Goal: Task Accomplishment & Management: Complete application form

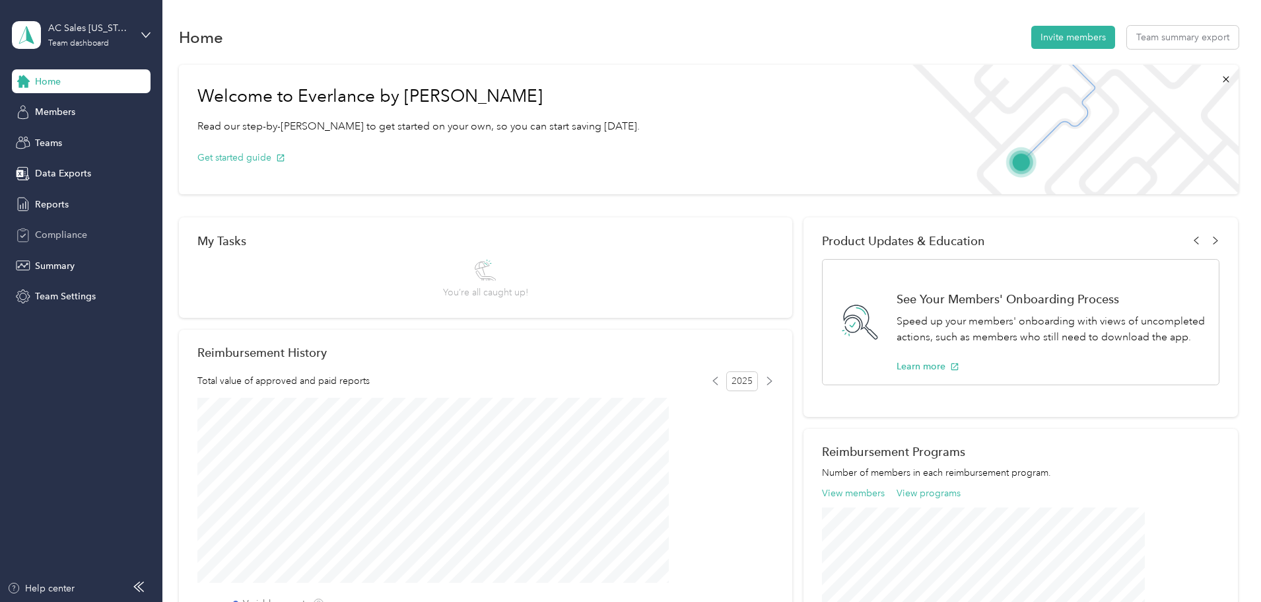
click at [88, 234] on div "Compliance" at bounding box center [81, 235] width 139 height 24
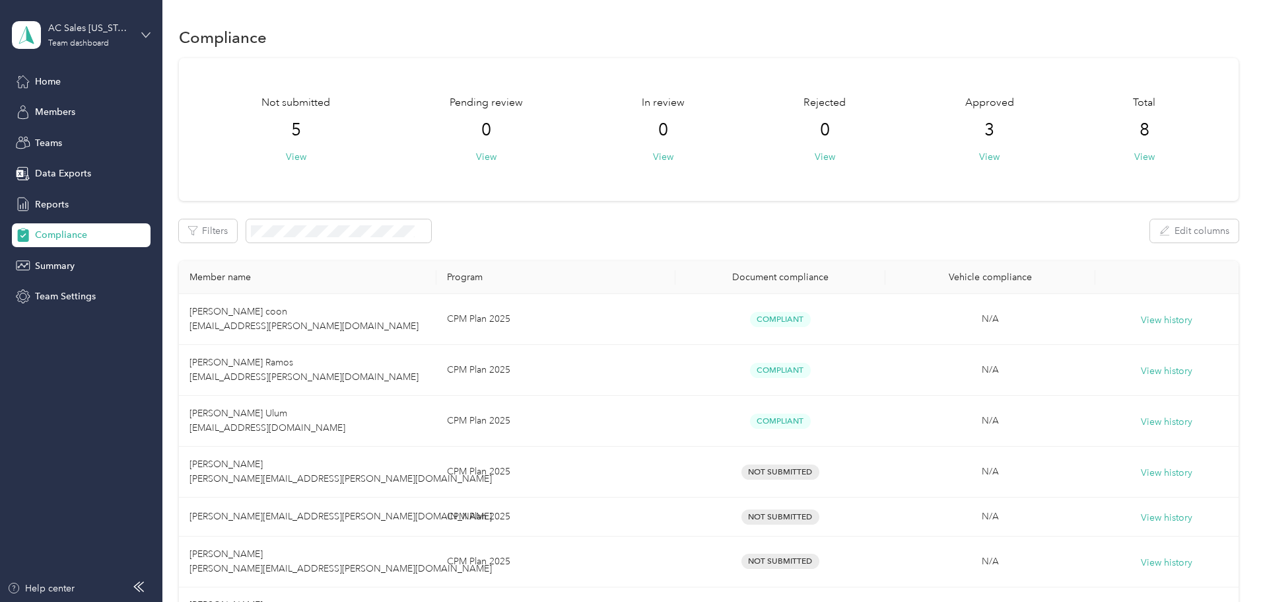
click at [149, 34] on icon at bounding box center [146, 34] width 8 height 5
click at [141, 133] on div "Personal dashboard" at bounding box center [225, 138] width 409 height 23
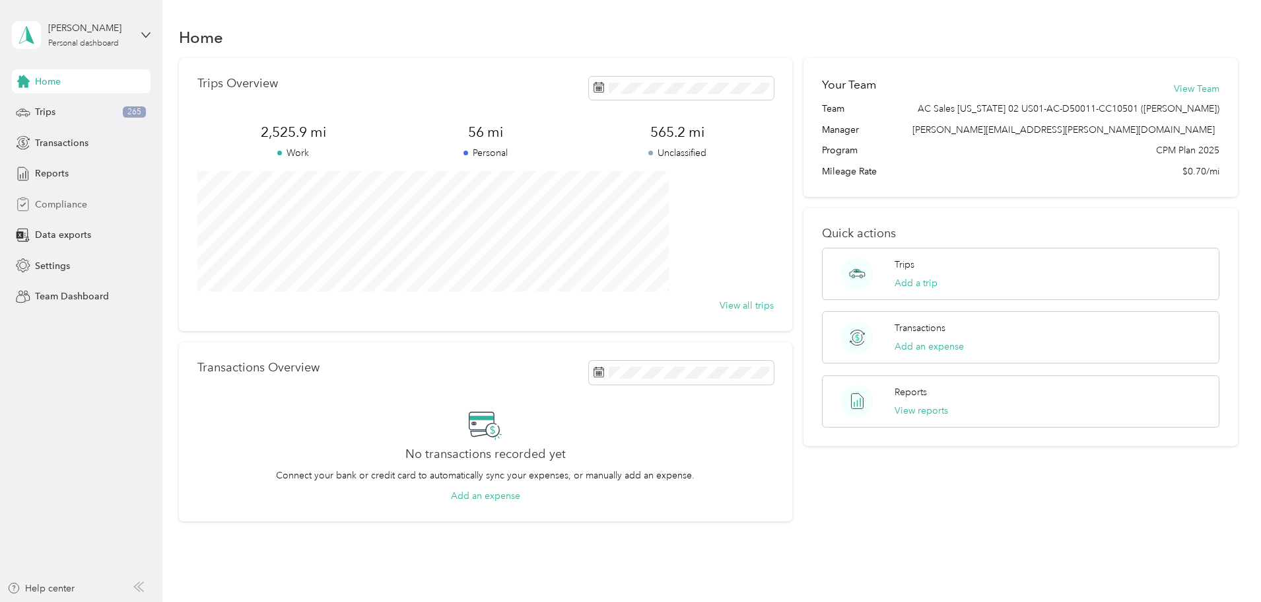
click at [95, 199] on div "Compliance" at bounding box center [81, 204] width 139 height 24
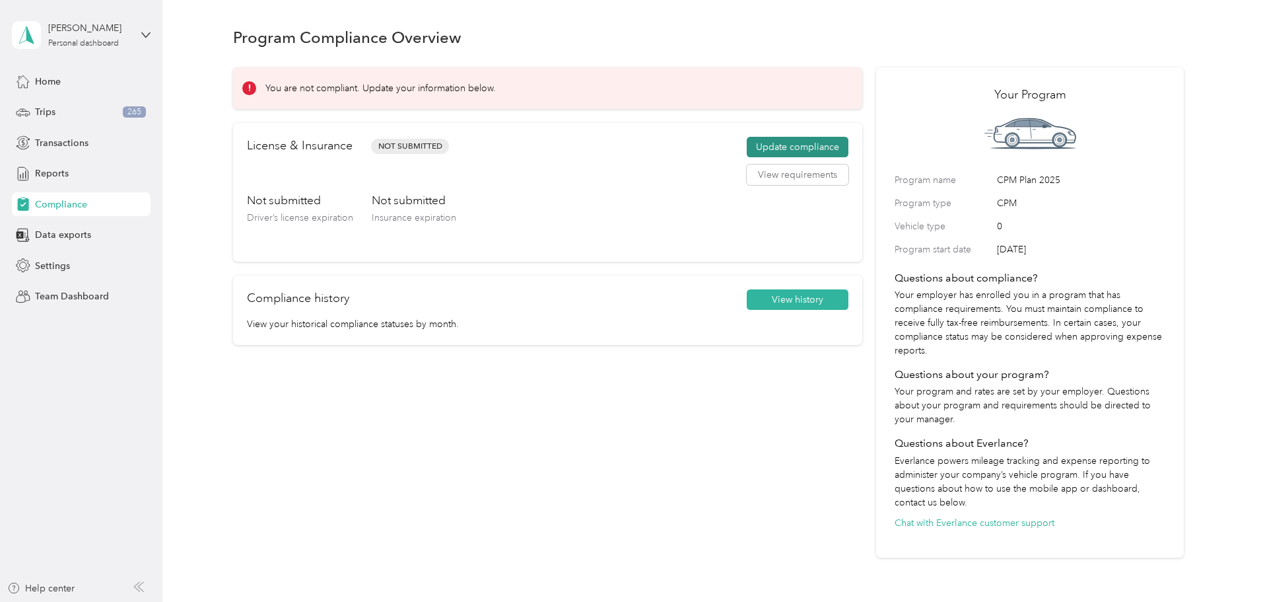
click at [747, 148] on button "Update compliance" at bounding box center [798, 147] width 102 height 21
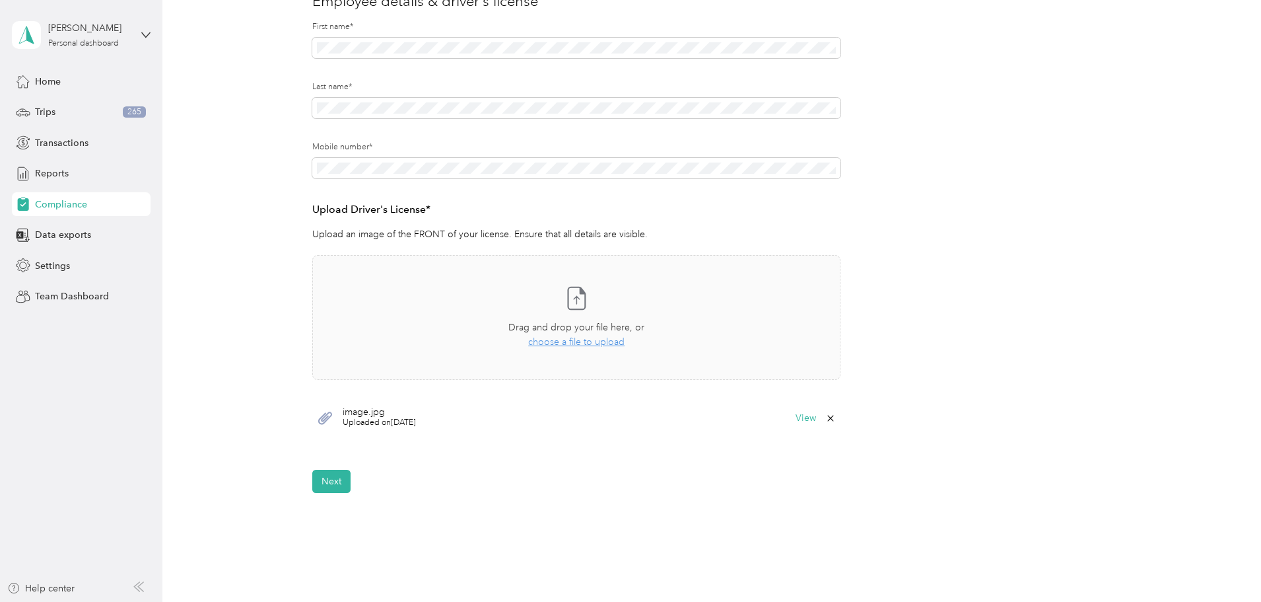
scroll to position [198, 0]
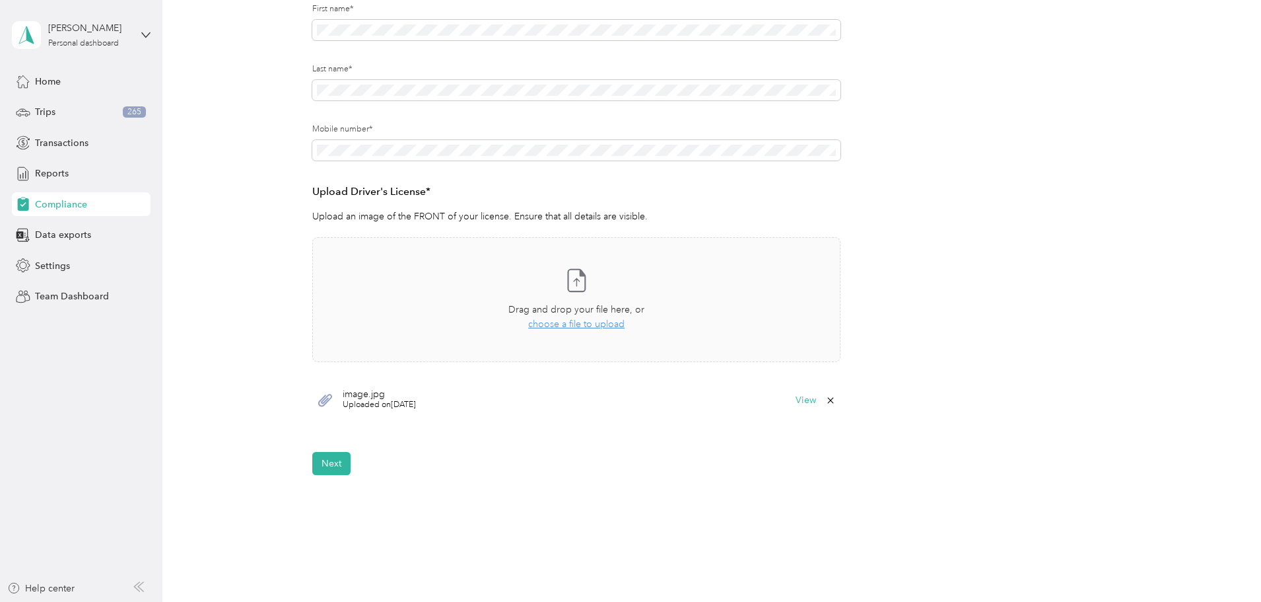
click at [326, 402] on icon at bounding box center [325, 400] width 14 height 13
click at [324, 400] on icon at bounding box center [325, 400] width 17 height 17
click at [806, 402] on button "View" at bounding box center [806, 400] width 20 height 9
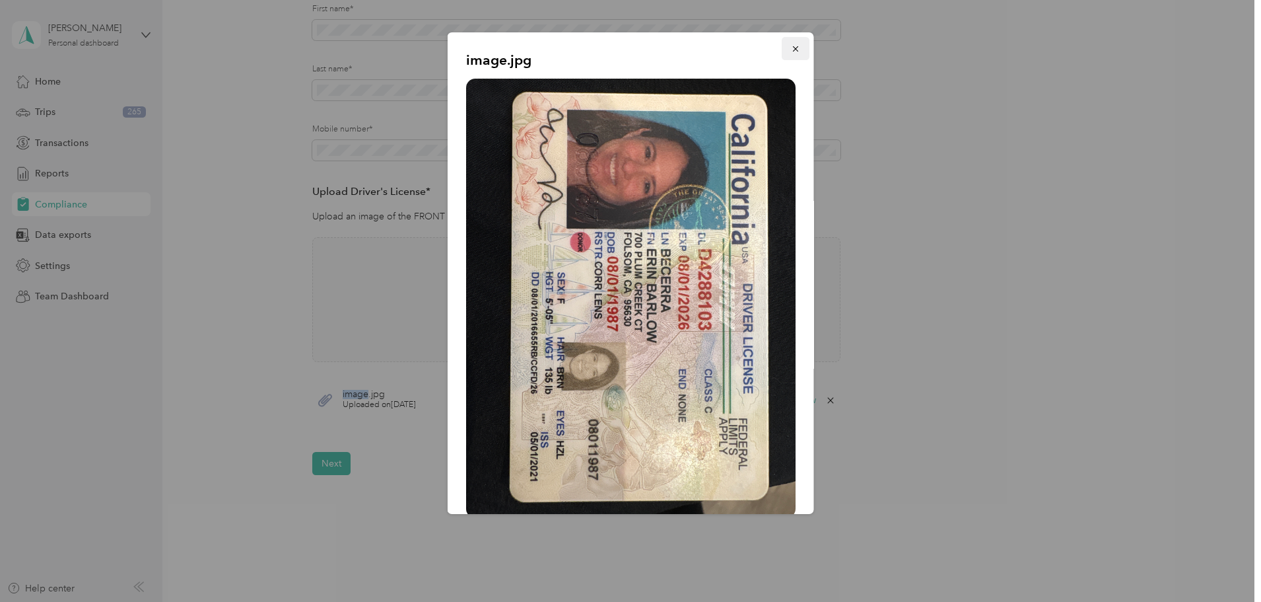
click at [791, 53] on icon "button" at bounding box center [795, 48] width 9 height 9
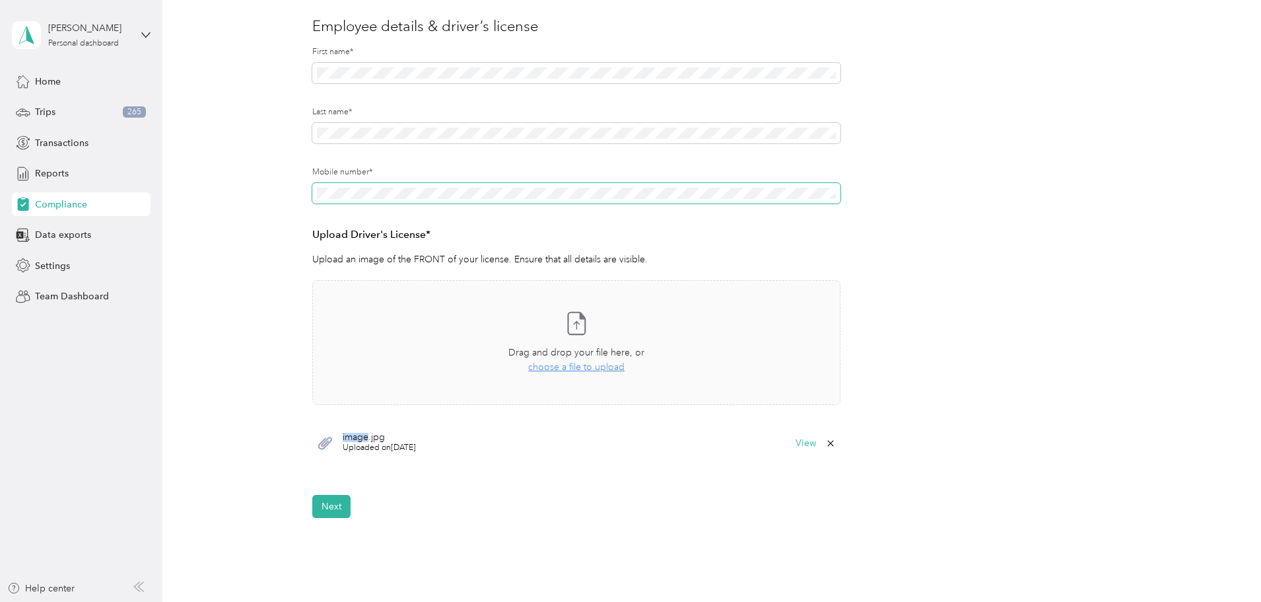
scroll to position [132, 0]
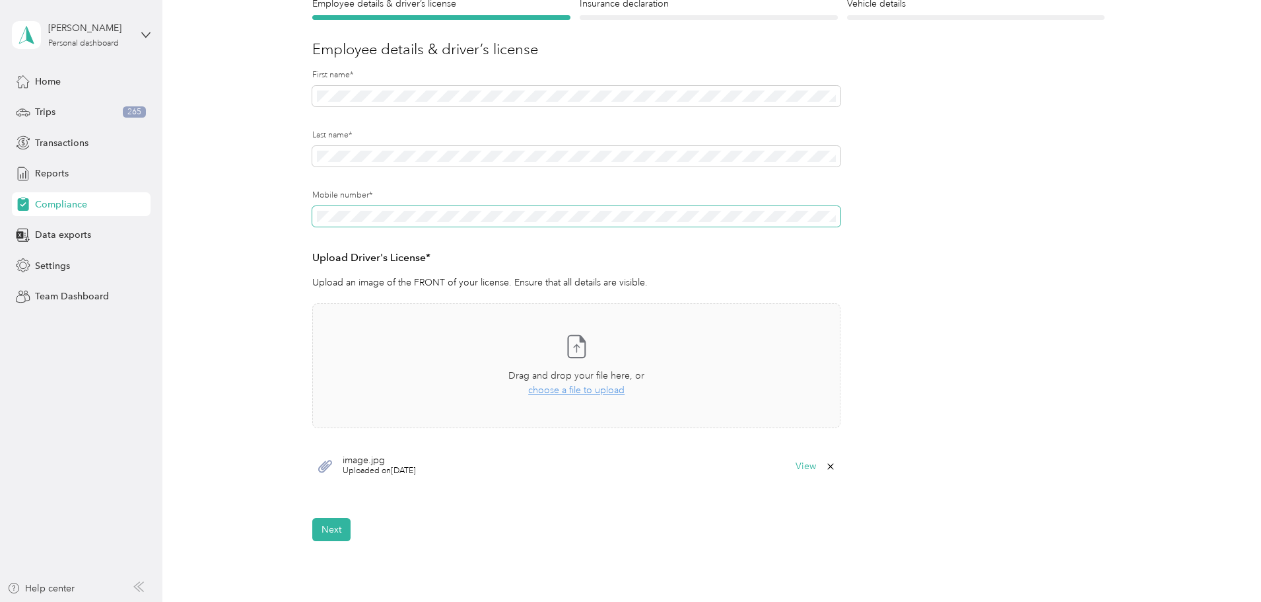
click at [481, 223] on span at bounding box center [576, 216] width 528 height 21
click at [865, 299] on form "Employee details & driver’s license License Insurance declaration Insurance Veh…" at bounding box center [708, 269] width 792 height 544
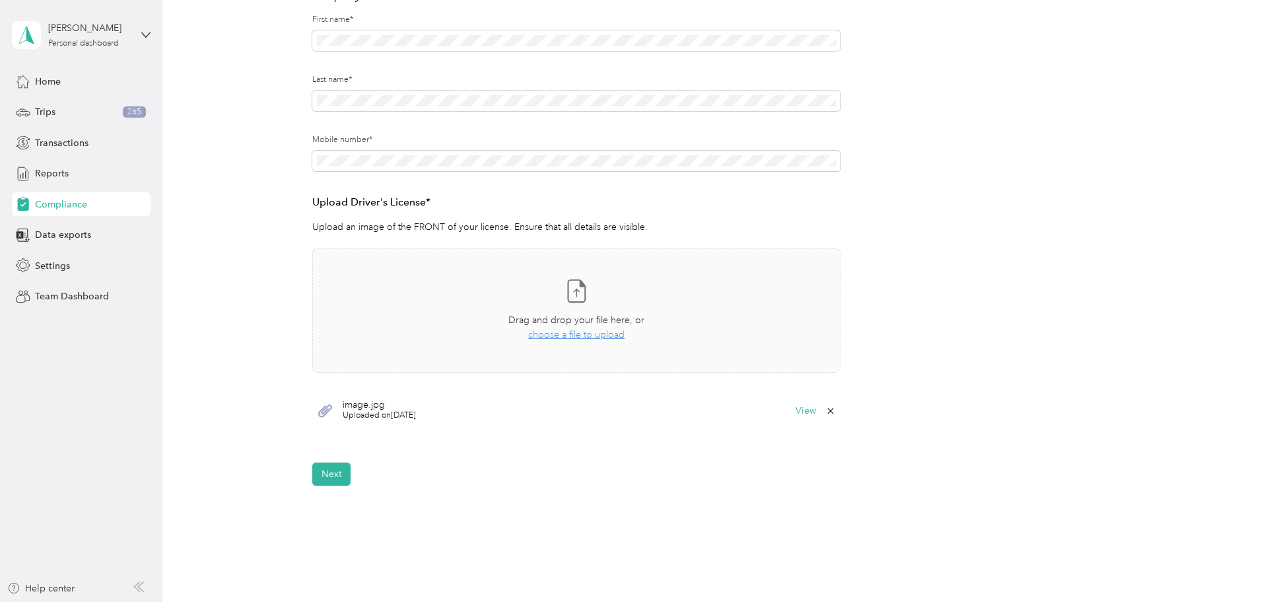
scroll to position [263, 0]
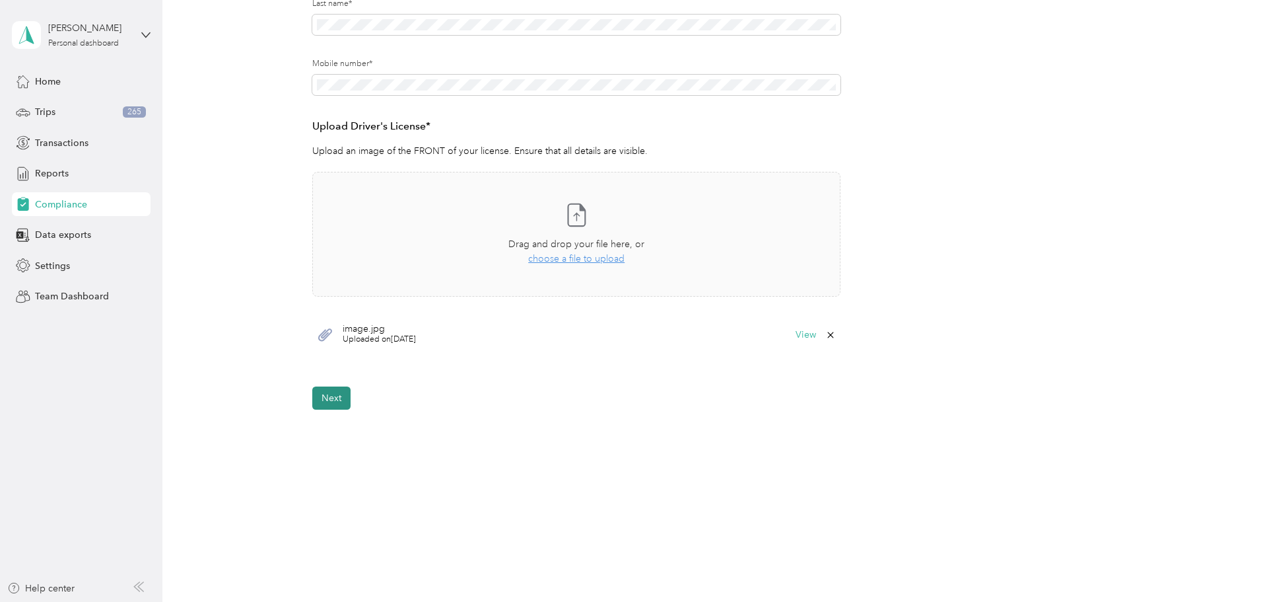
click at [336, 402] on button "Next" at bounding box center [331, 397] width 38 height 23
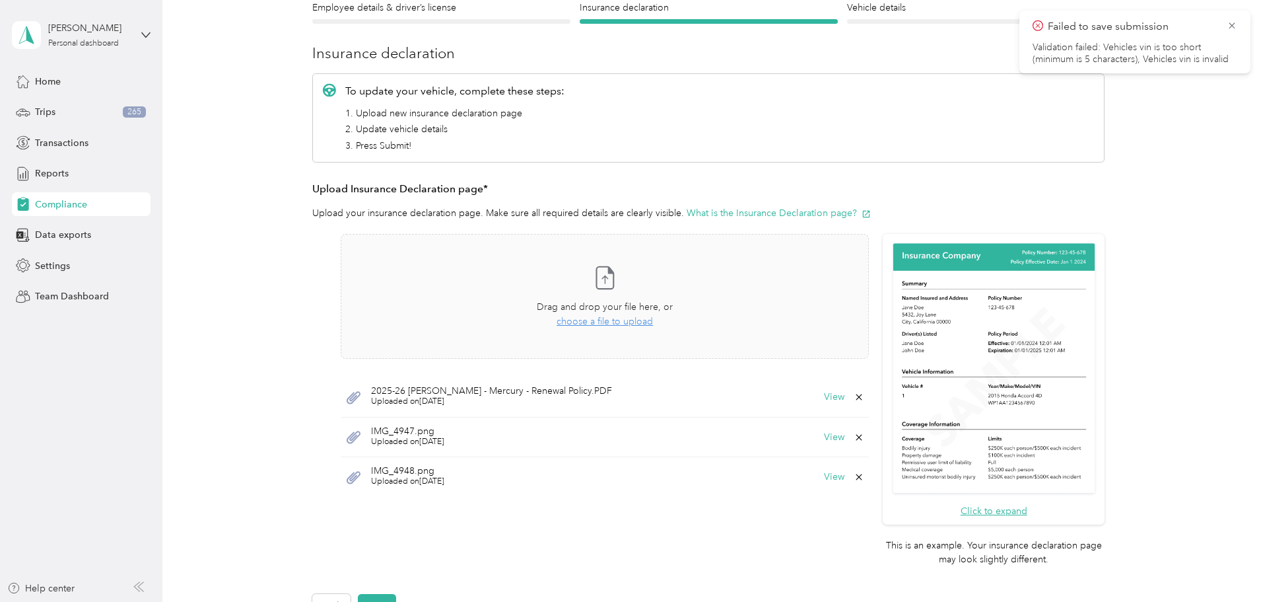
scroll to position [149, 0]
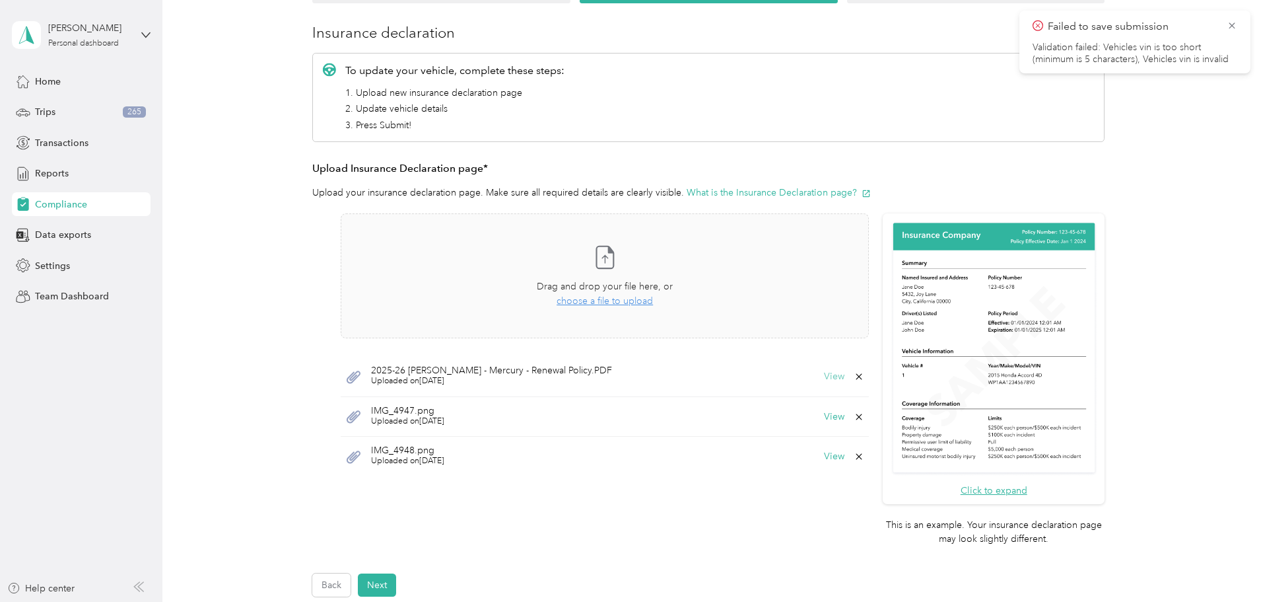
click at [831, 375] on button "View" at bounding box center [834, 376] width 20 height 9
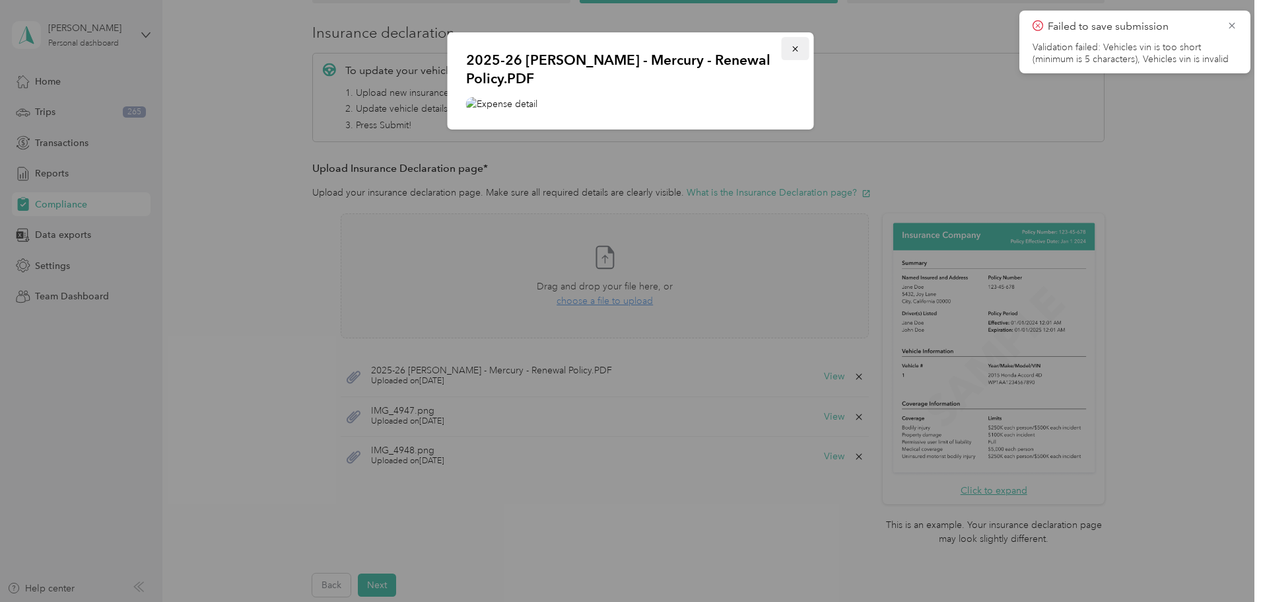
click at [796, 45] on icon "button" at bounding box center [795, 48] width 9 height 9
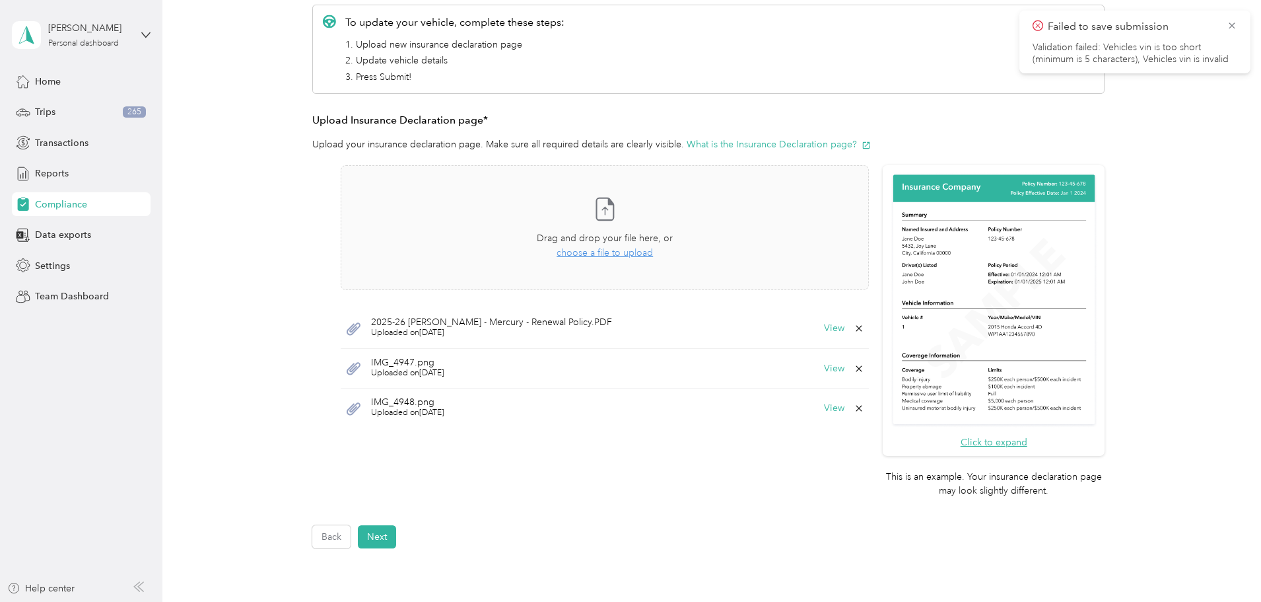
scroll to position [281, 0]
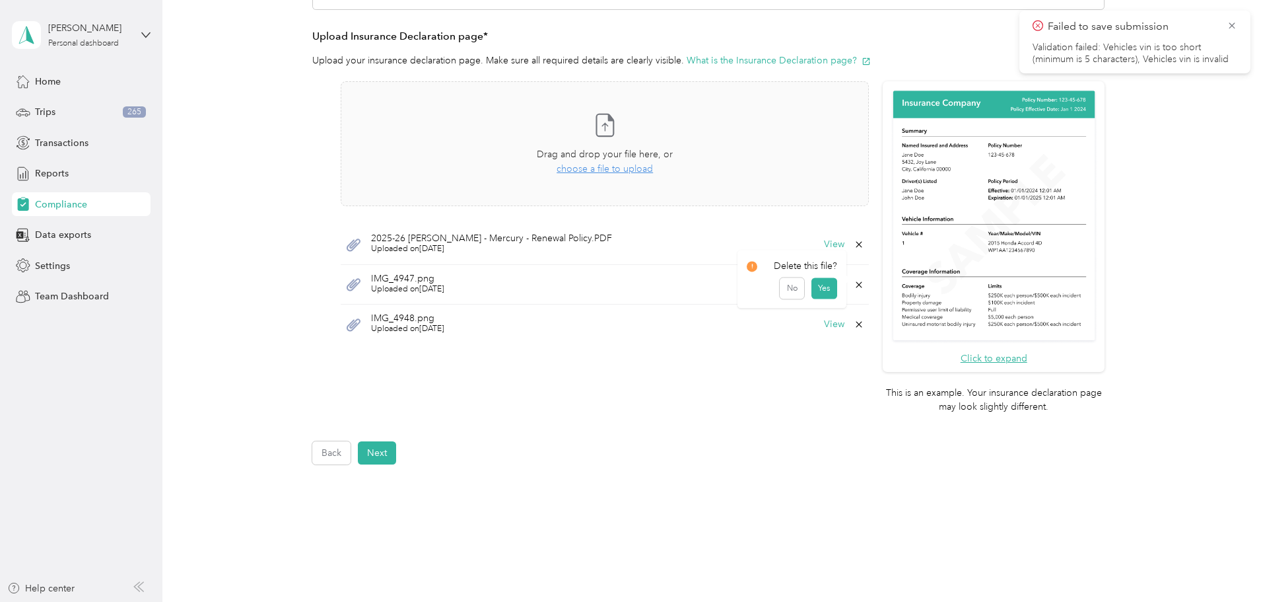
click at [862, 283] on icon at bounding box center [859, 284] width 11 height 11
click at [786, 293] on button "No" at bounding box center [792, 293] width 24 height 21
click at [381, 452] on button "Next" at bounding box center [377, 452] width 38 height 23
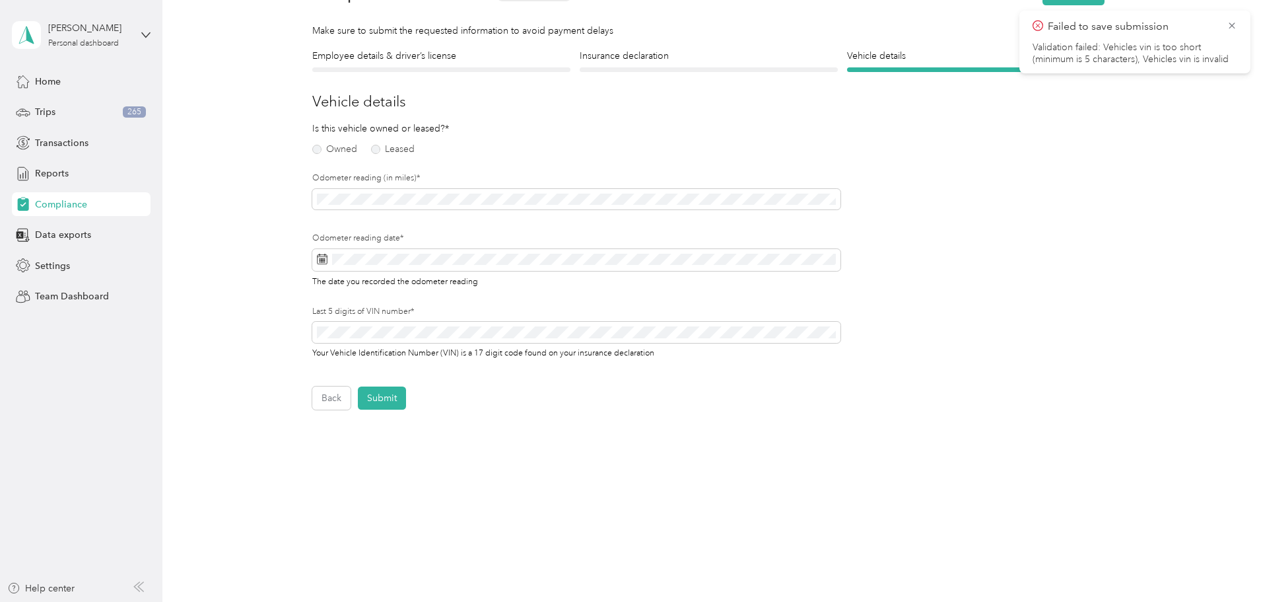
scroll to position [17, 0]
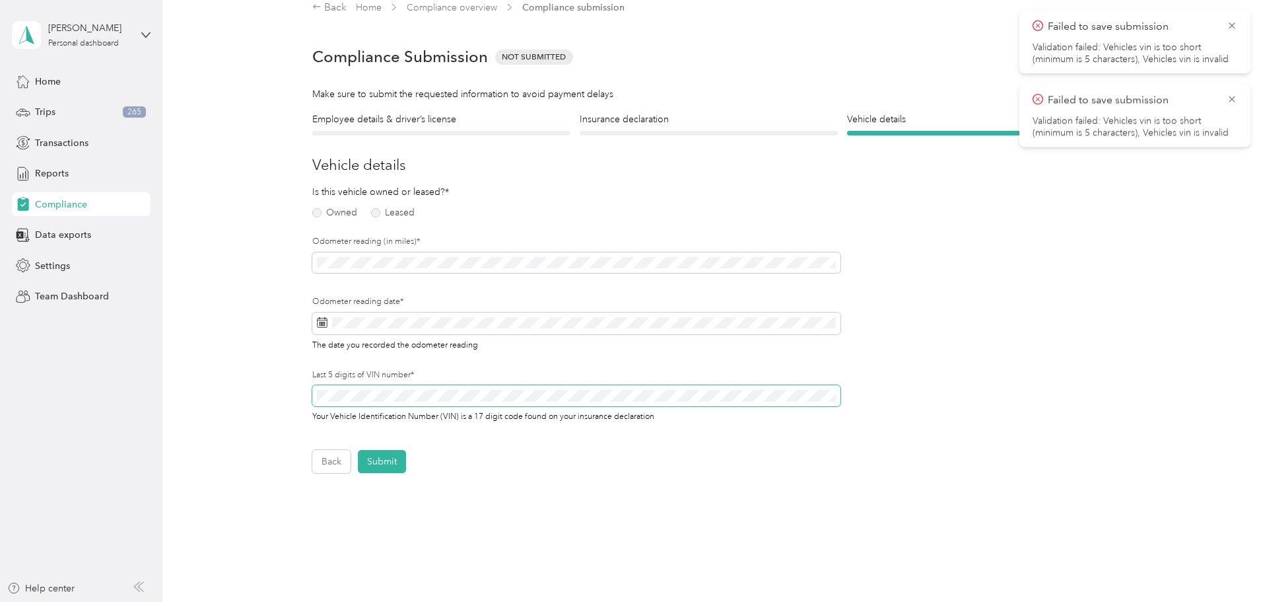
click at [382, 403] on span at bounding box center [576, 395] width 528 height 21
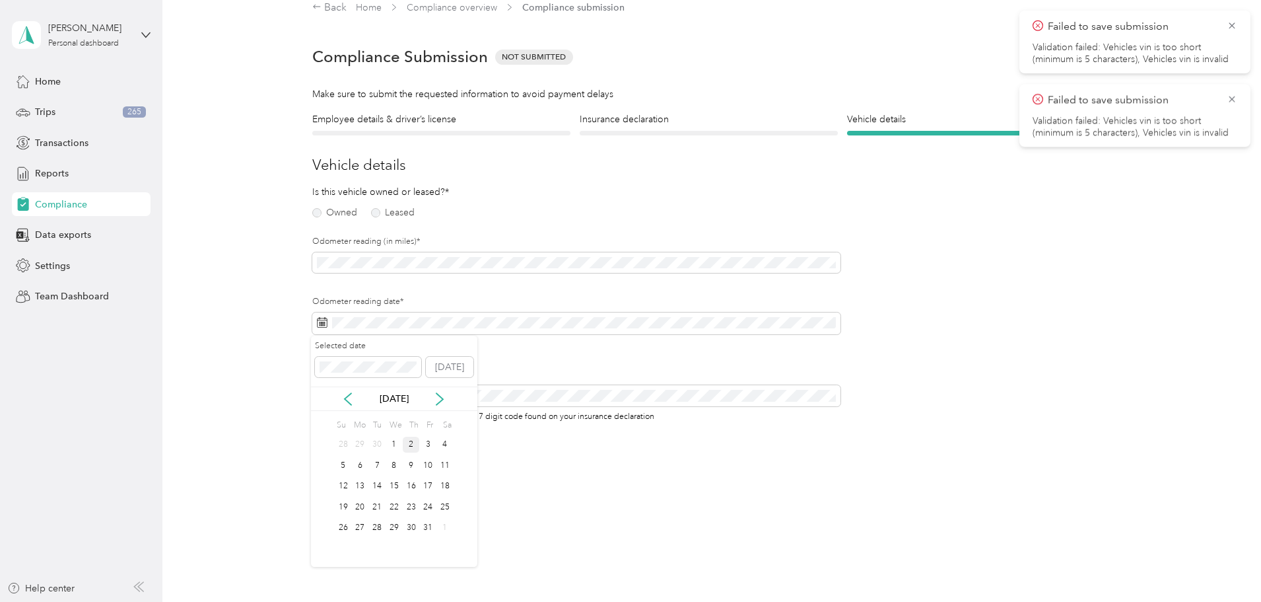
click at [411, 447] on div "2" at bounding box center [411, 445] width 17 height 17
click at [399, 211] on label "Leased" at bounding box center [393, 212] width 44 height 9
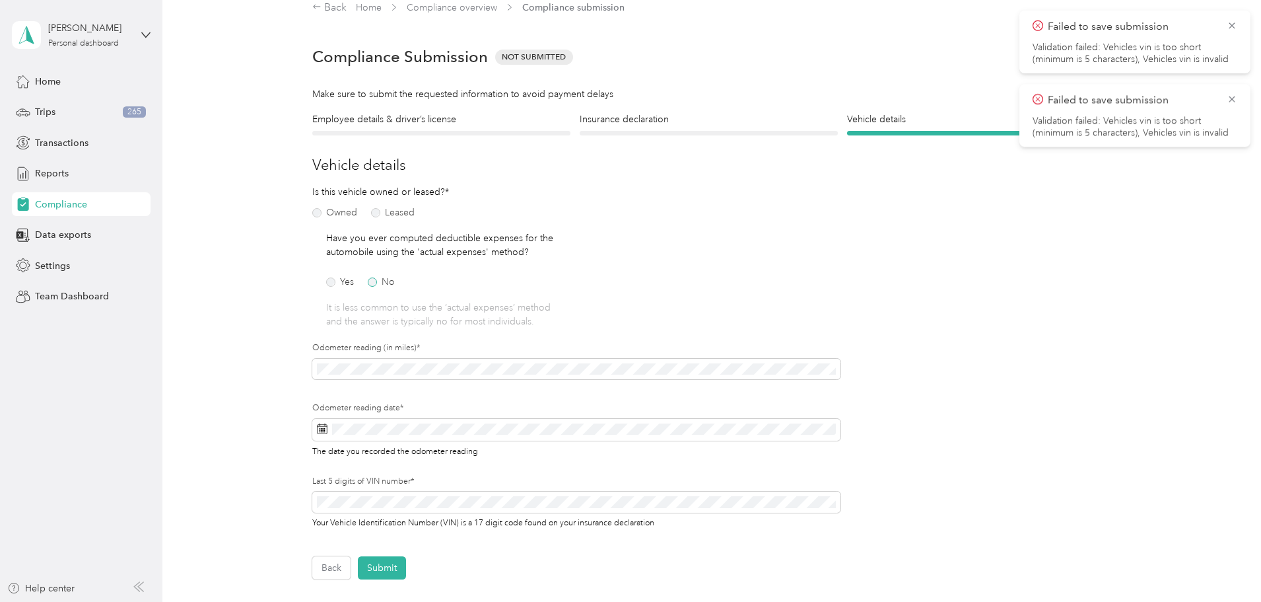
click at [383, 280] on label "No" at bounding box center [381, 281] width 27 height 9
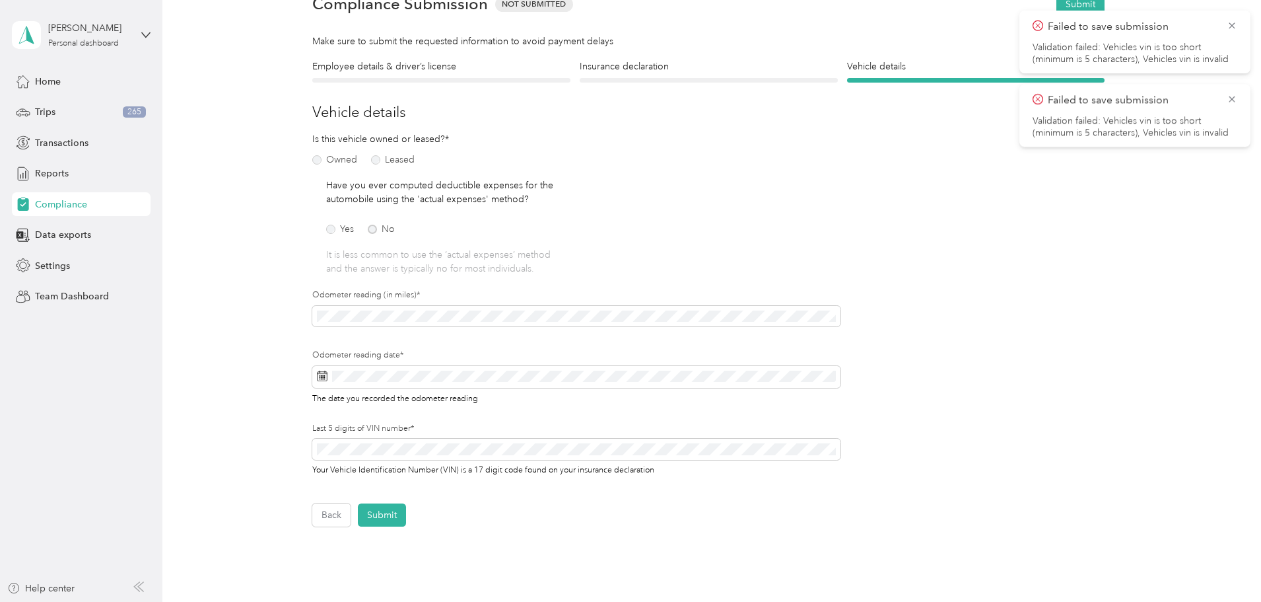
scroll to position [186, 0]
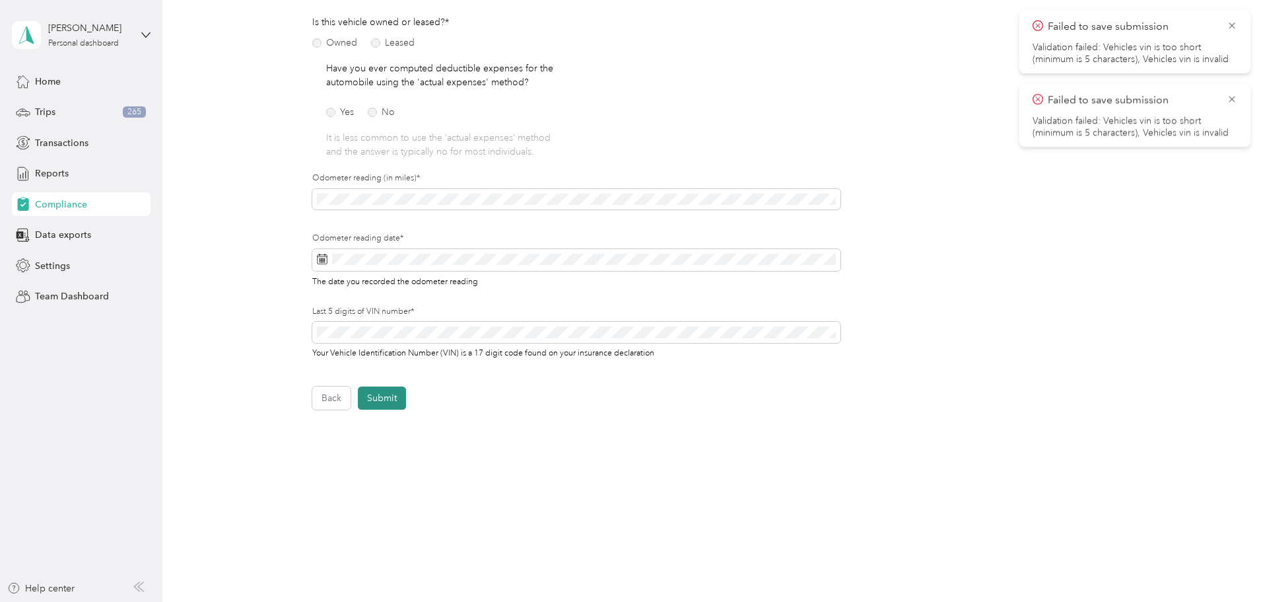
click at [385, 400] on button "Submit" at bounding box center [382, 397] width 48 height 23
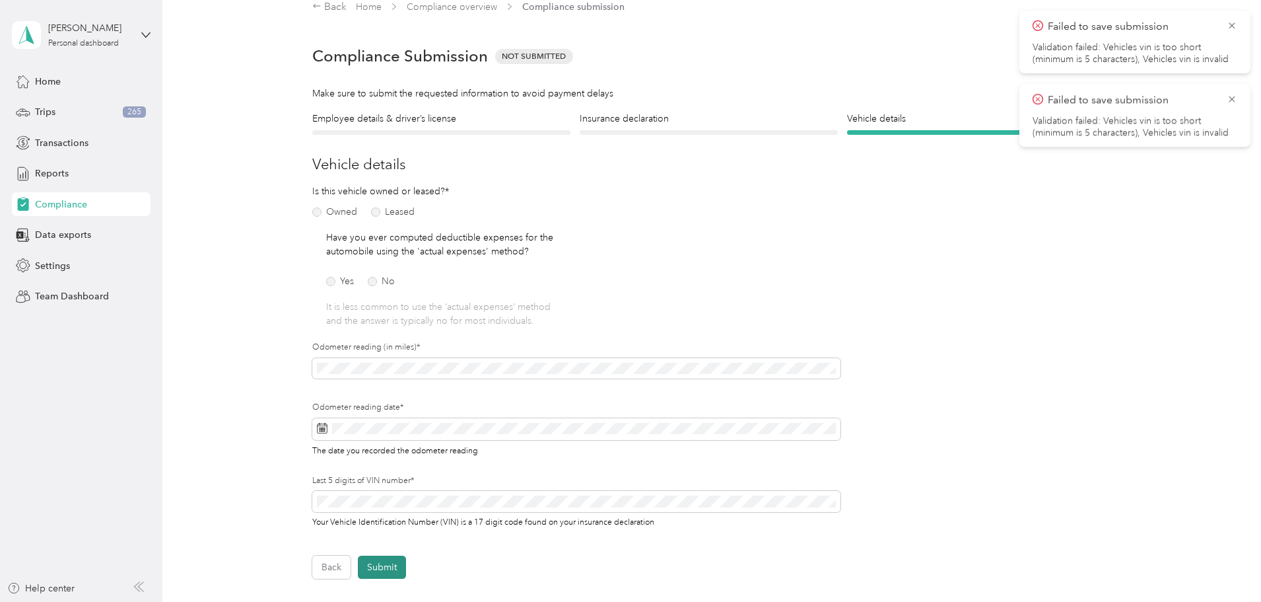
scroll to position [17, 0]
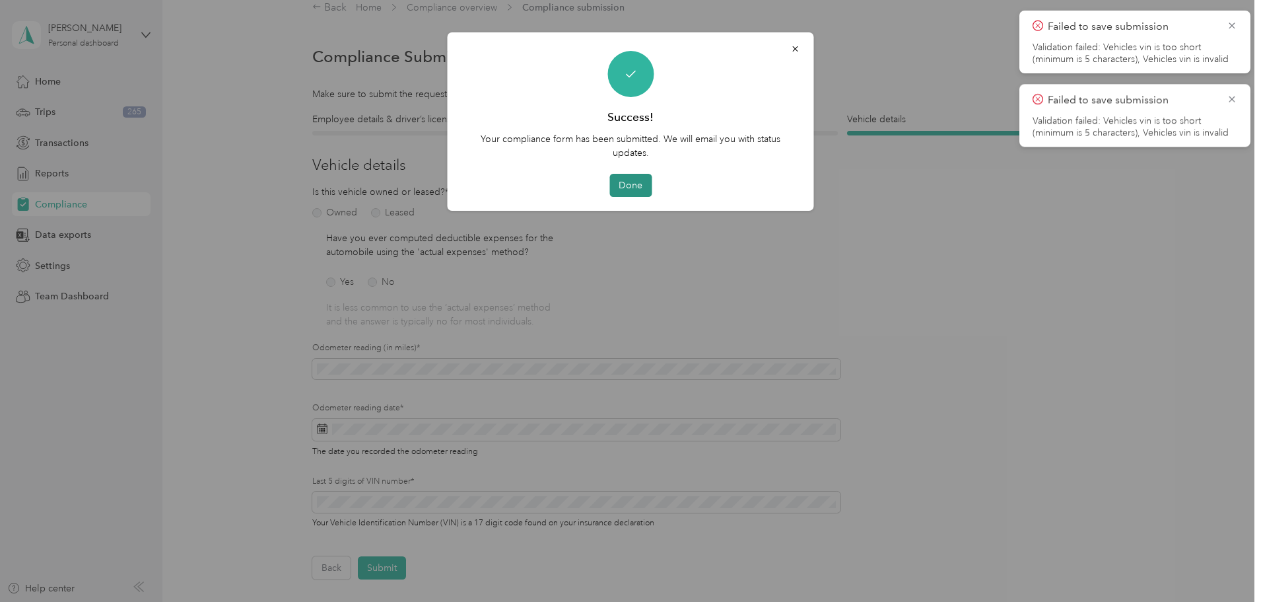
click at [632, 182] on button "Done" at bounding box center [631, 185] width 42 height 23
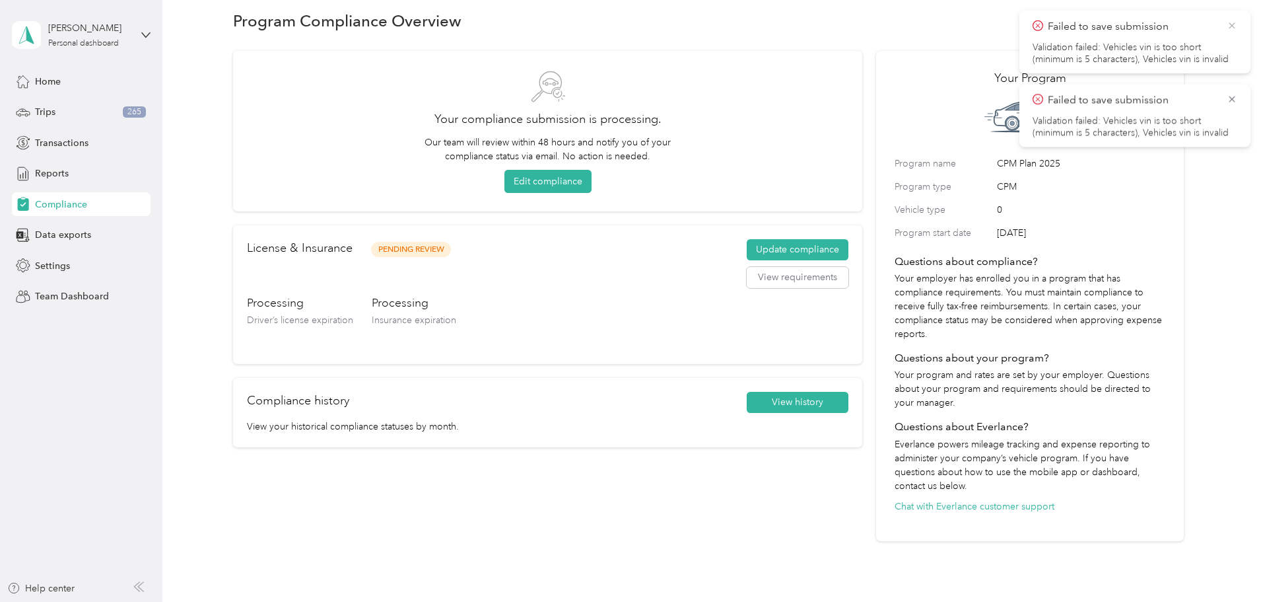
click at [1237, 26] on icon at bounding box center [1232, 26] width 11 height 12
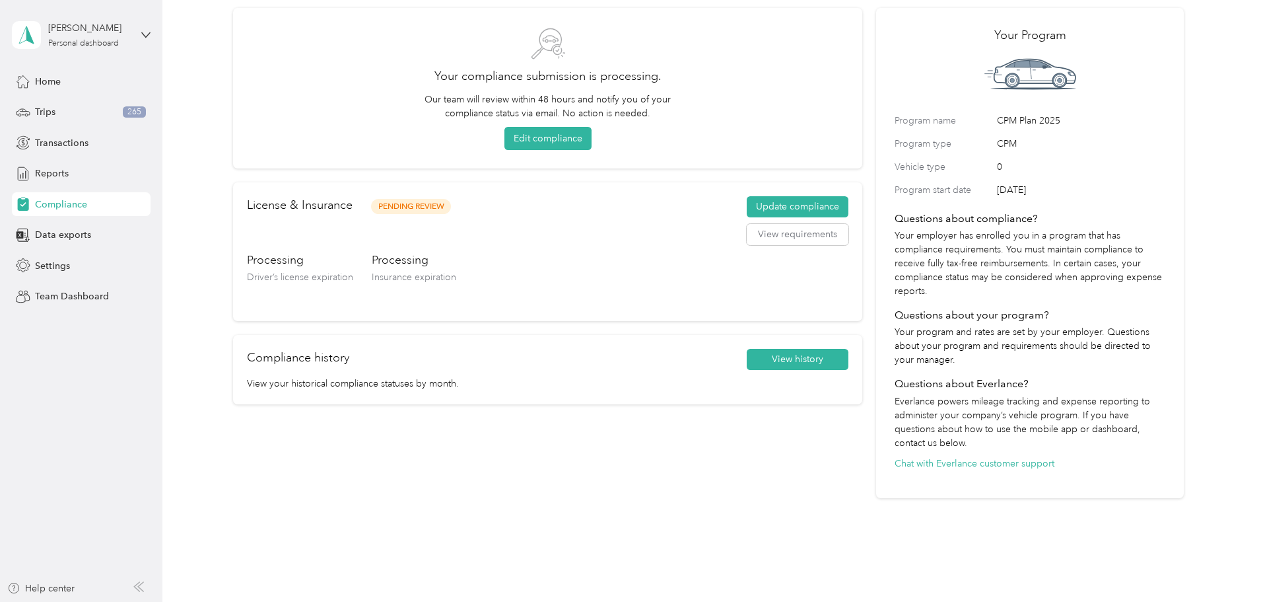
scroll to position [83, 0]
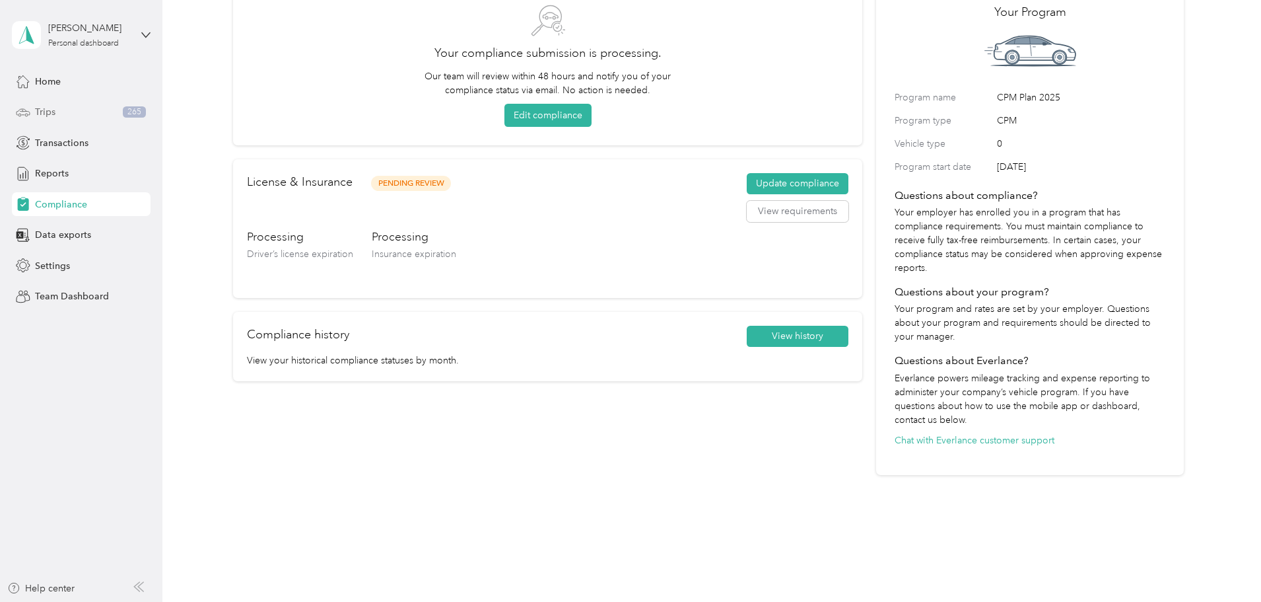
click at [102, 110] on div "Trips 265" at bounding box center [81, 112] width 139 height 24
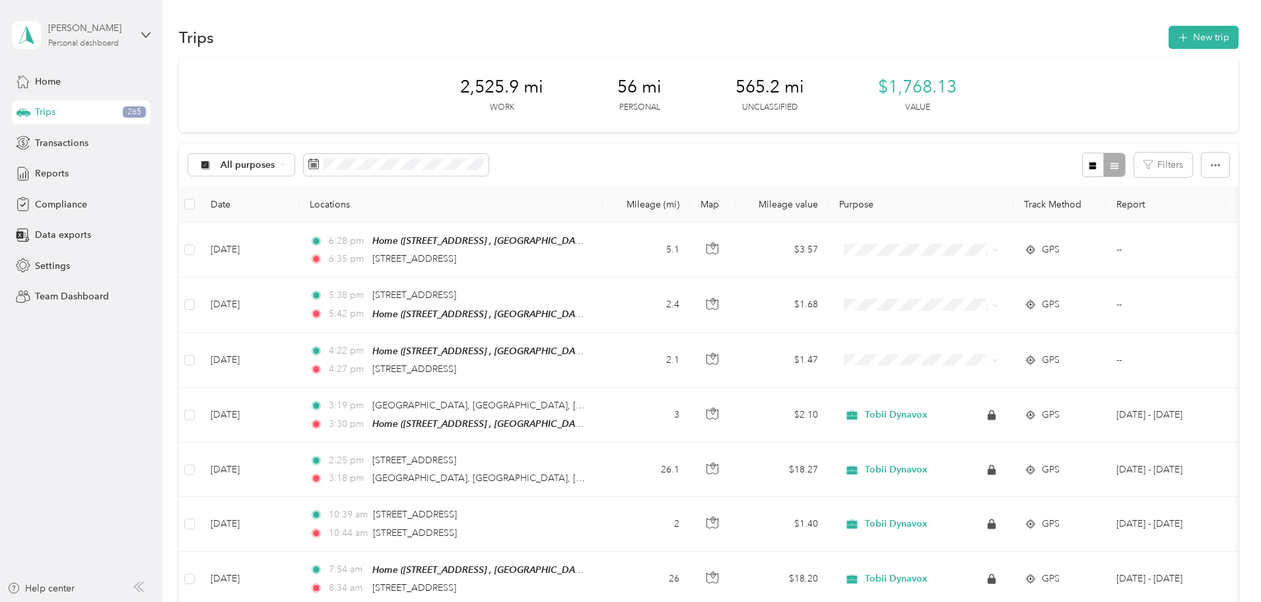
click at [106, 40] on div "Personal dashboard" at bounding box center [83, 44] width 71 height 8
click at [94, 106] on div "Team dashboard" at bounding box center [225, 108] width 409 height 23
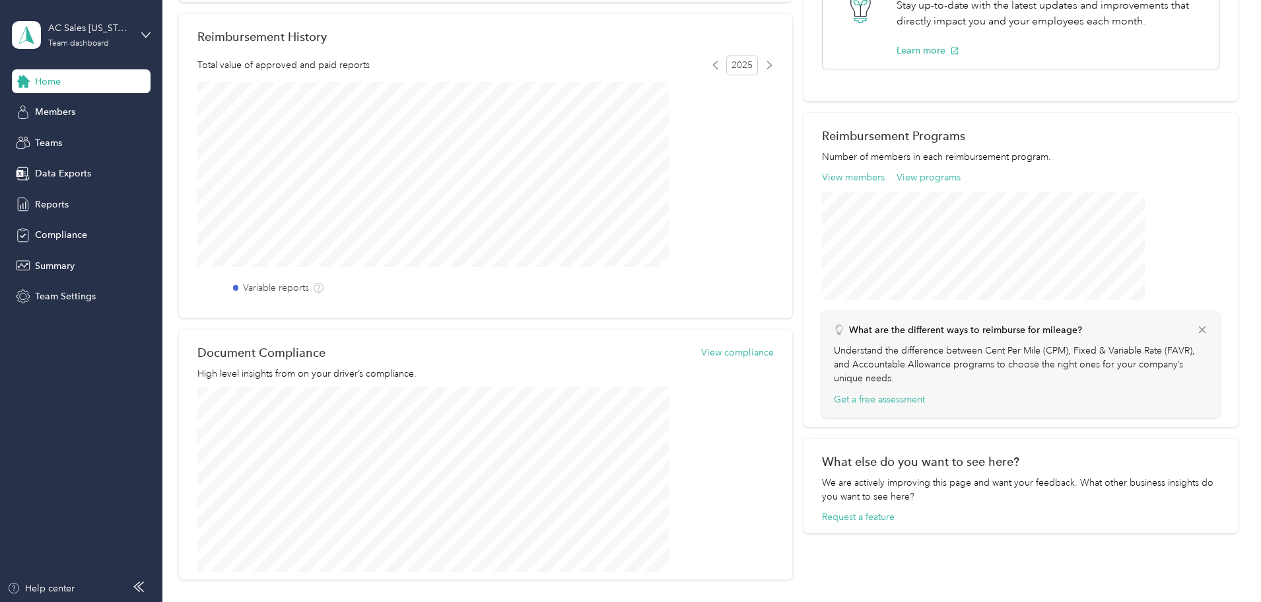
scroll to position [330, 0]
